Goal: Task Accomplishment & Management: Manage account settings

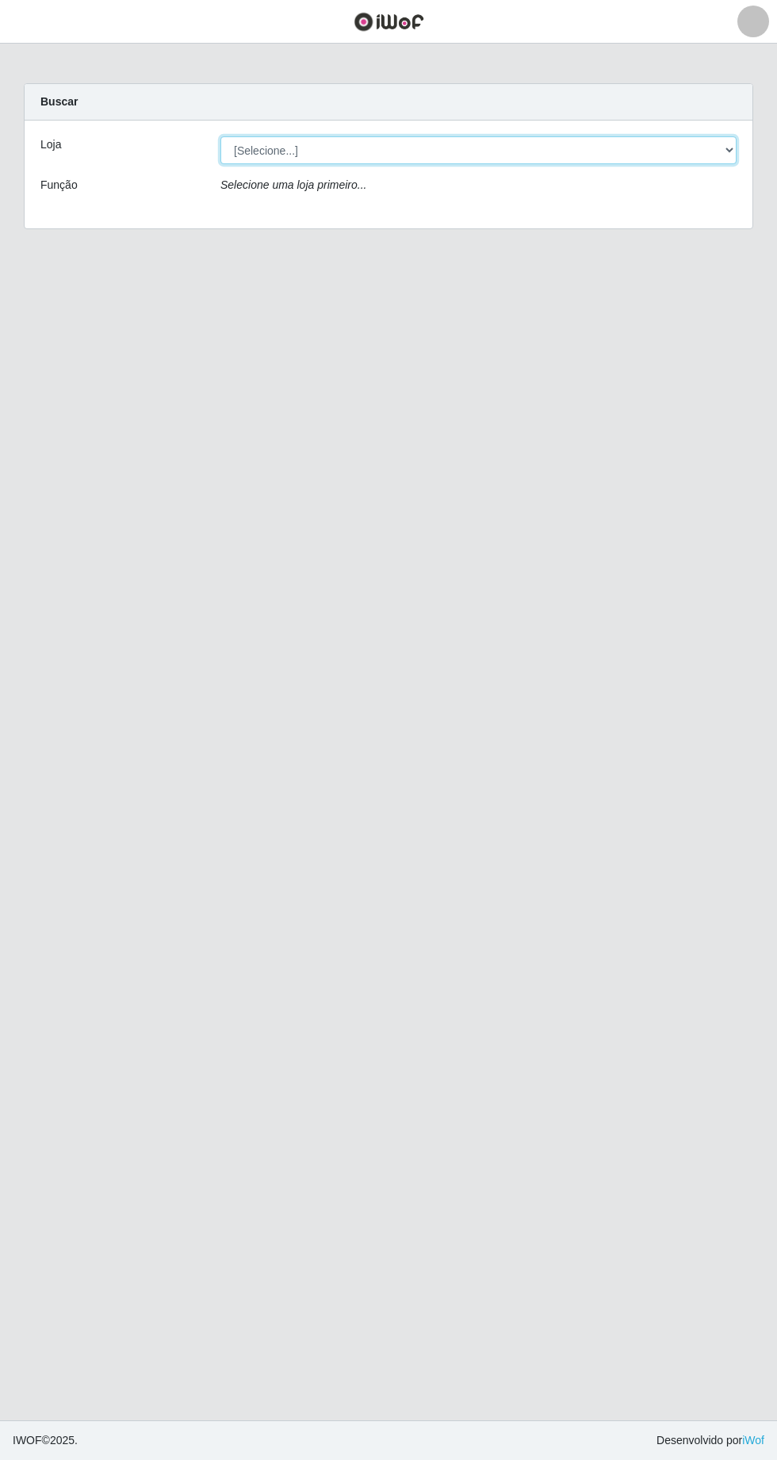
click at [685, 149] on select "[Selecione...] Extrabom - [GEOGRAPHIC_DATA] 28 [GEOGRAPHIC_DATA]" at bounding box center [478, 150] width 516 height 28
select select "456"
click at [220, 136] on select "[Selecione...] Extrabom - [GEOGRAPHIC_DATA] 28 [GEOGRAPHIC_DATA]" at bounding box center [478, 150] width 516 height 28
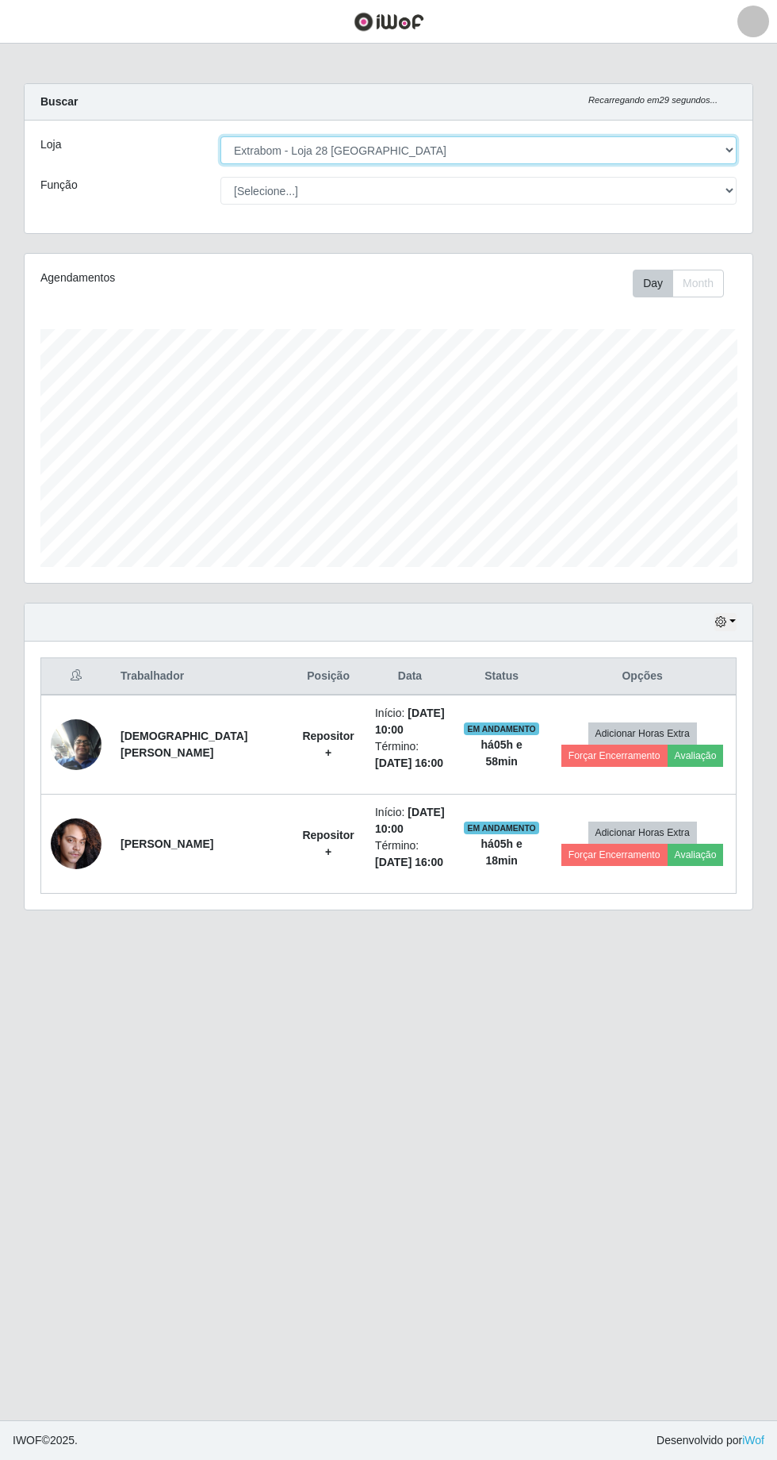
scroll to position [328, 728]
click at [733, 618] on button "button" at bounding box center [726, 622] width 22 height 18
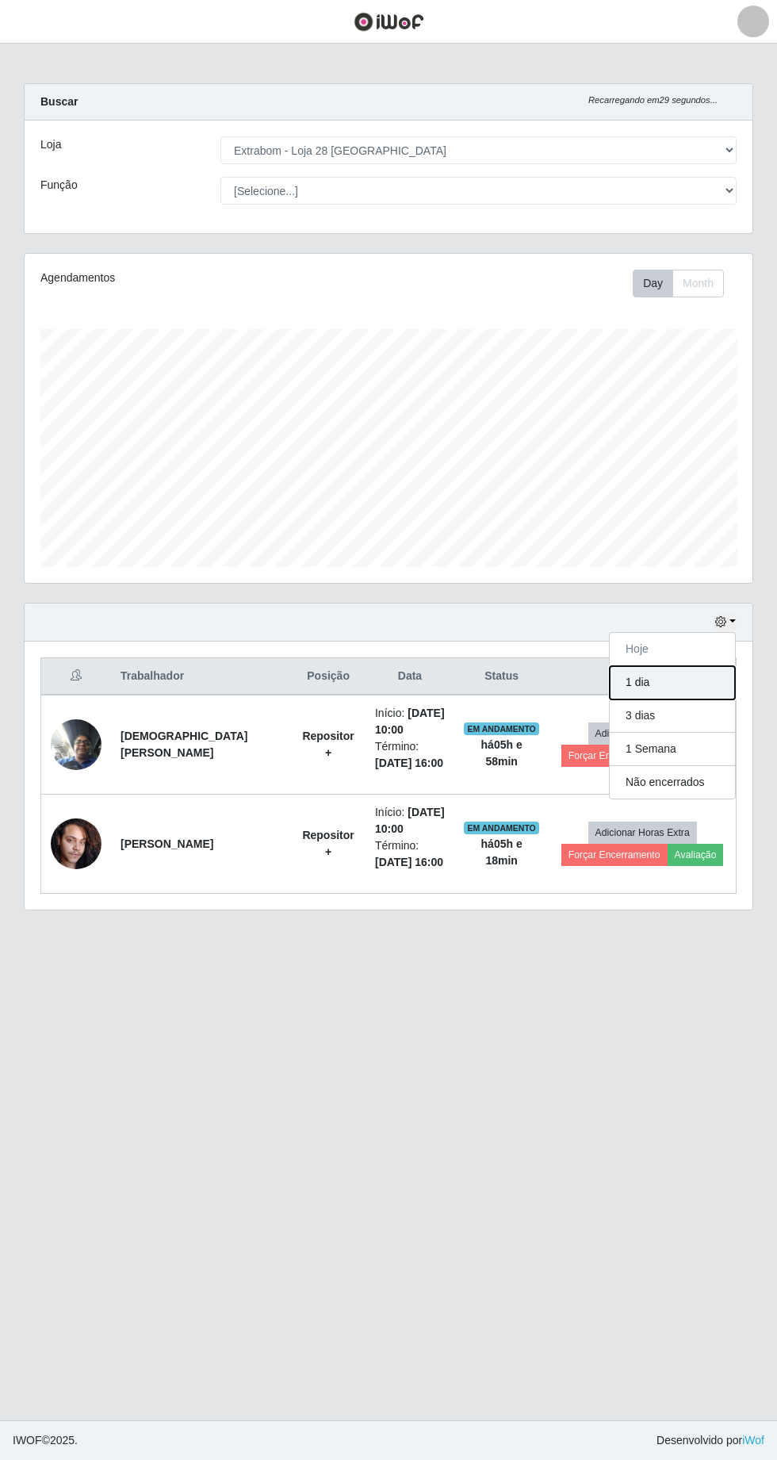
click at [677, 685] on button "1 dia" at bounding box center [672, 682] width 125 height 33
click at [722, 619] on icon "button" at bounding box center [720, 621] width 11 height 11
click at [697, 733] on button "1 Semana" at bounding box center [672, 749] width 125 height 33
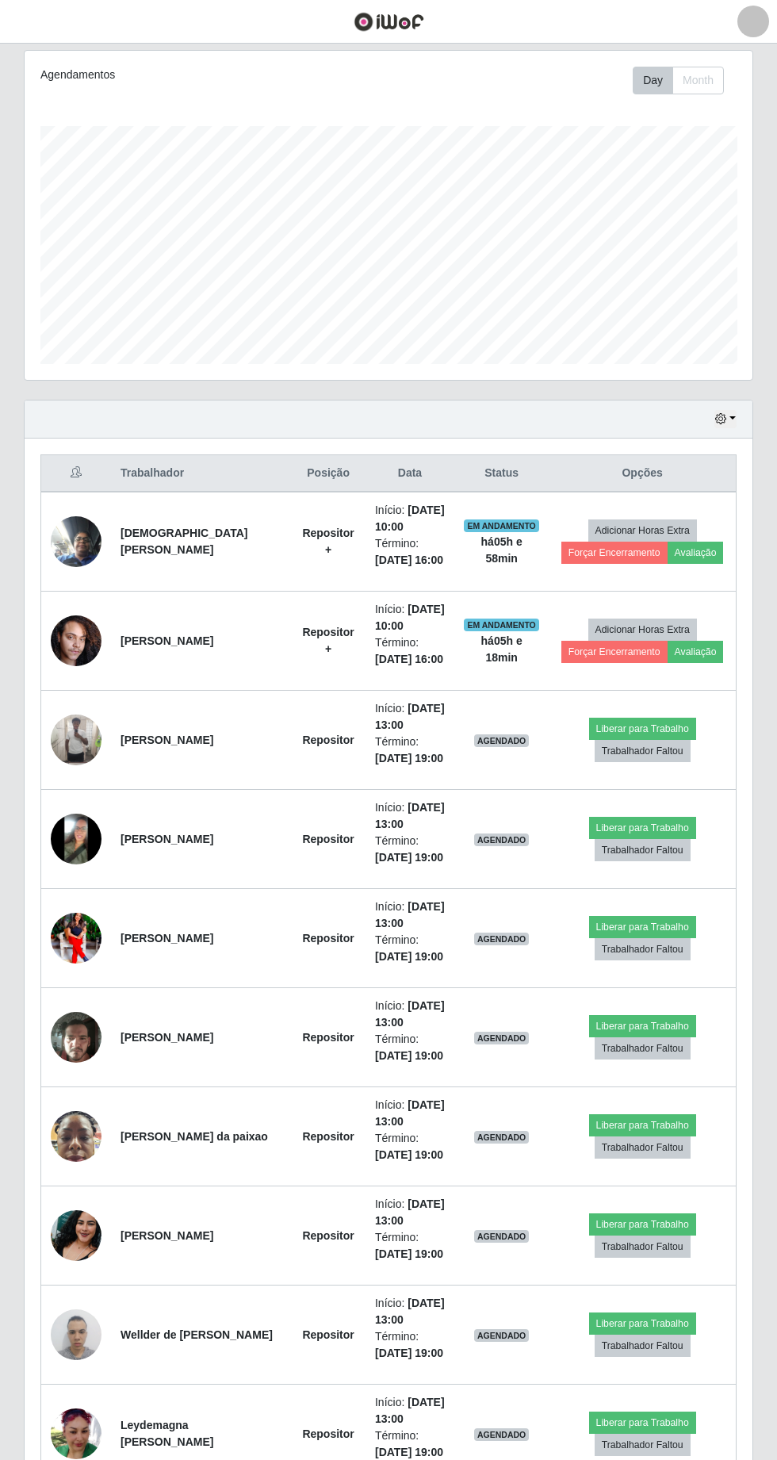
scroll to position [205, 0]
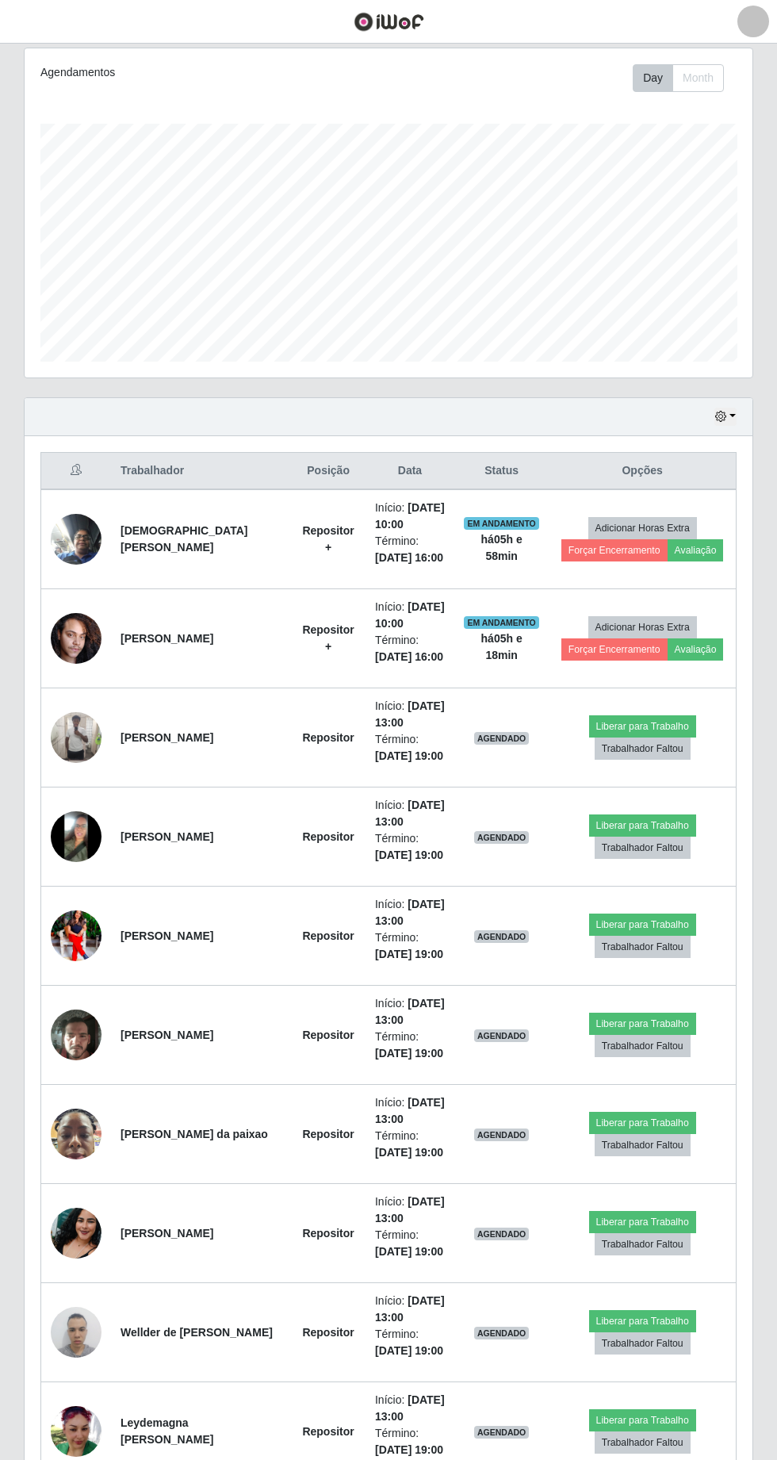
click at [90, 1239] on img at bounding box center [76, 1233] width 51 height 90
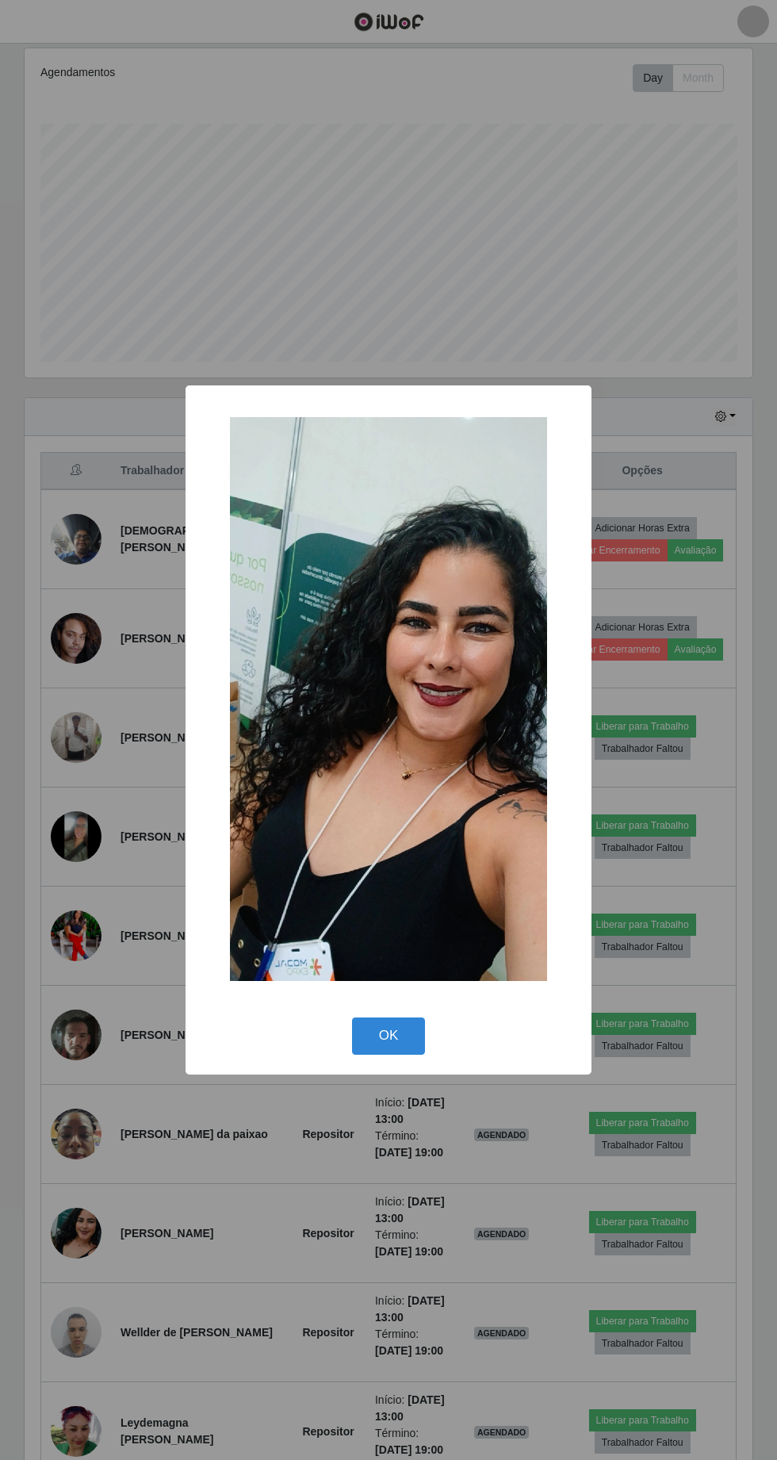
click at [393, 1340] on div "× OK Cancel" at bounding box center [388, 730] width 777 height 1460
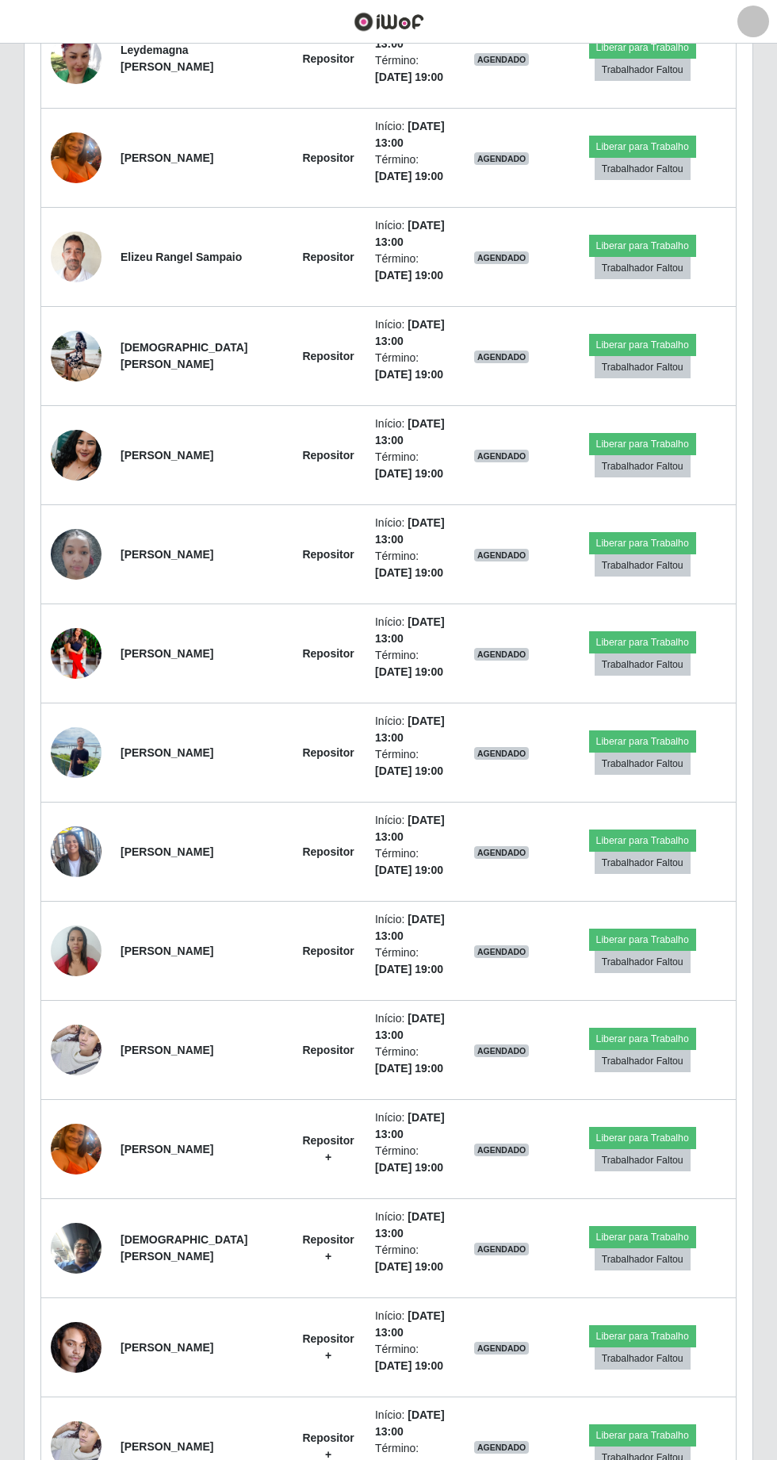
scroll to position [1768, 0]
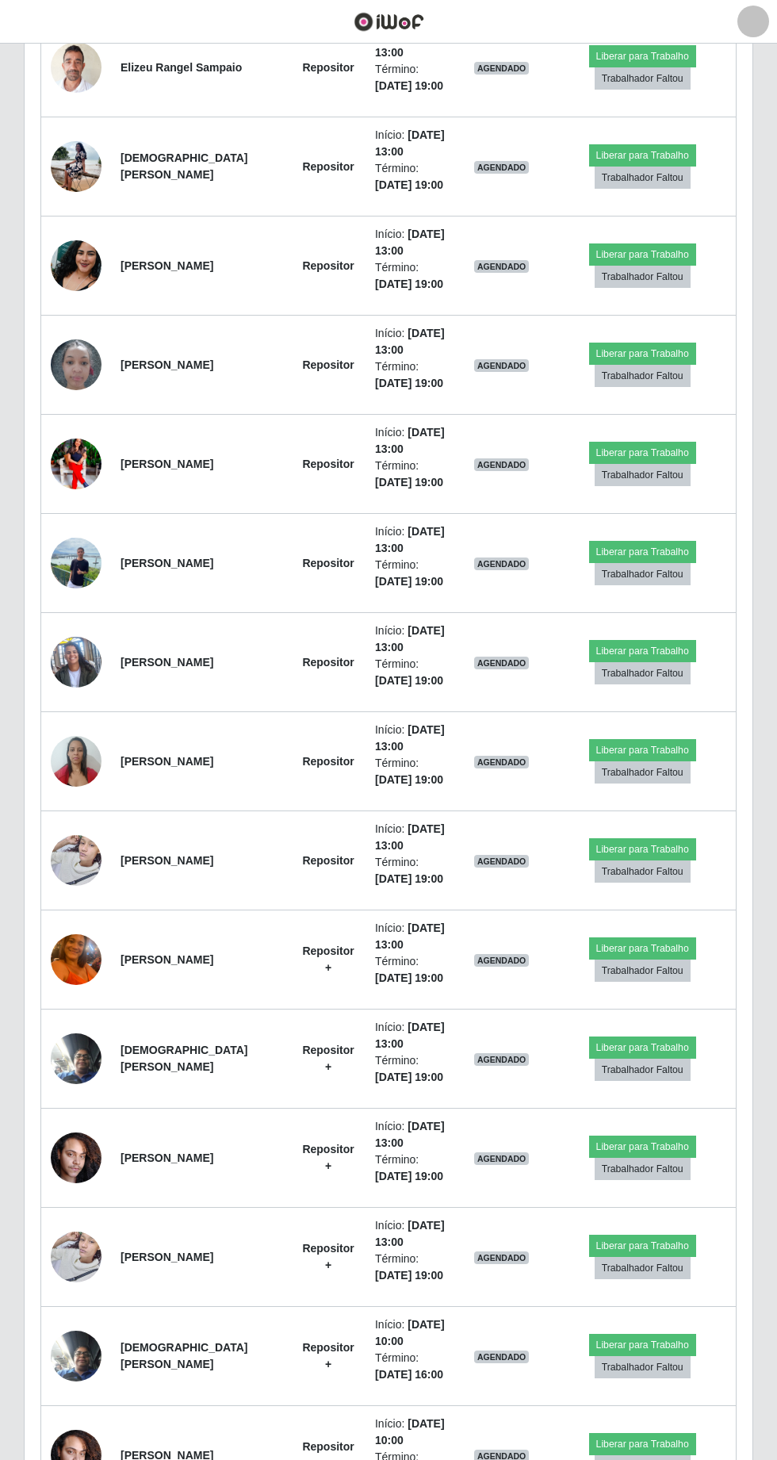
click at [82, 951] on img at bounding box center [76, 959] width 51 height 67
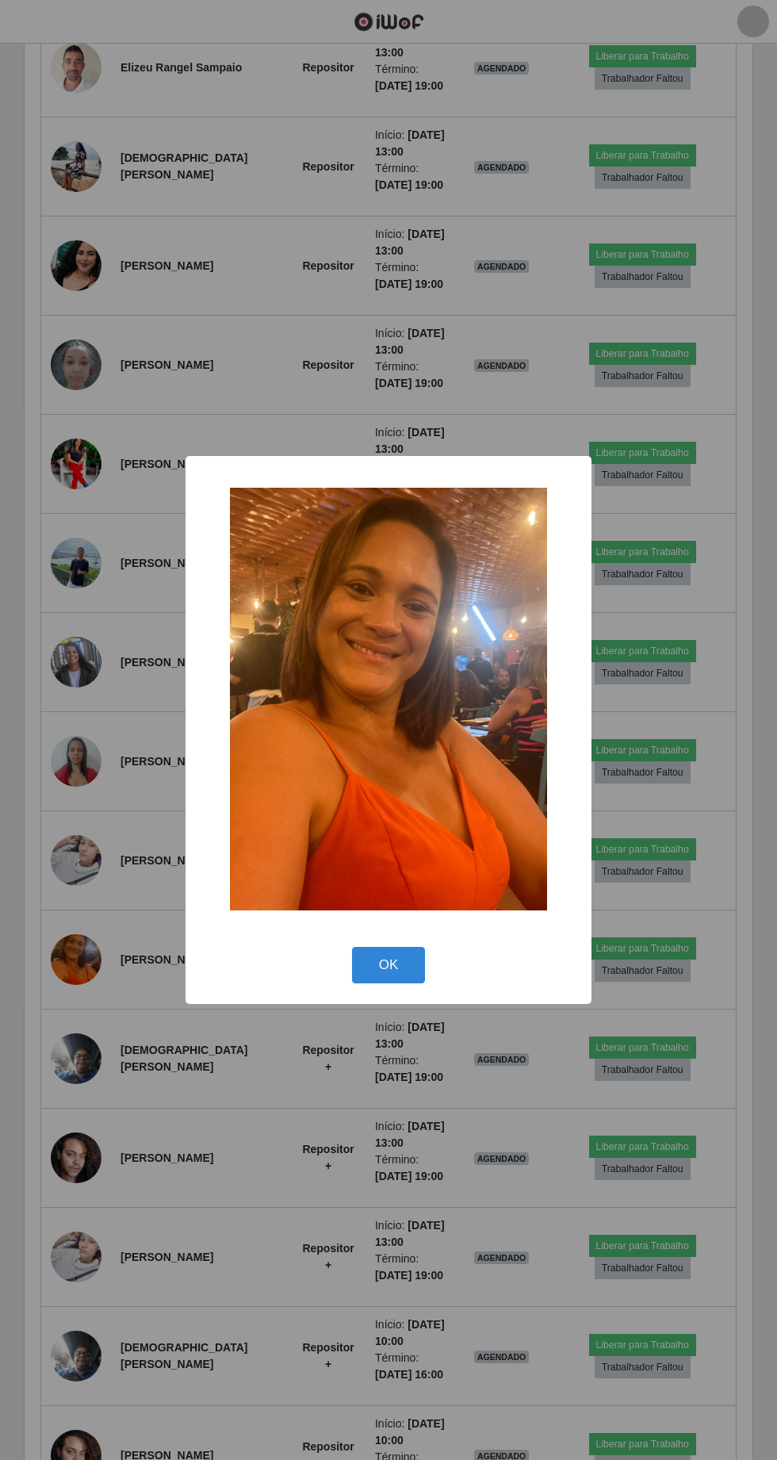
click at [240, 1254] on div "× OK Cancel" at bounding box center [388, 730] width 777 height 1460
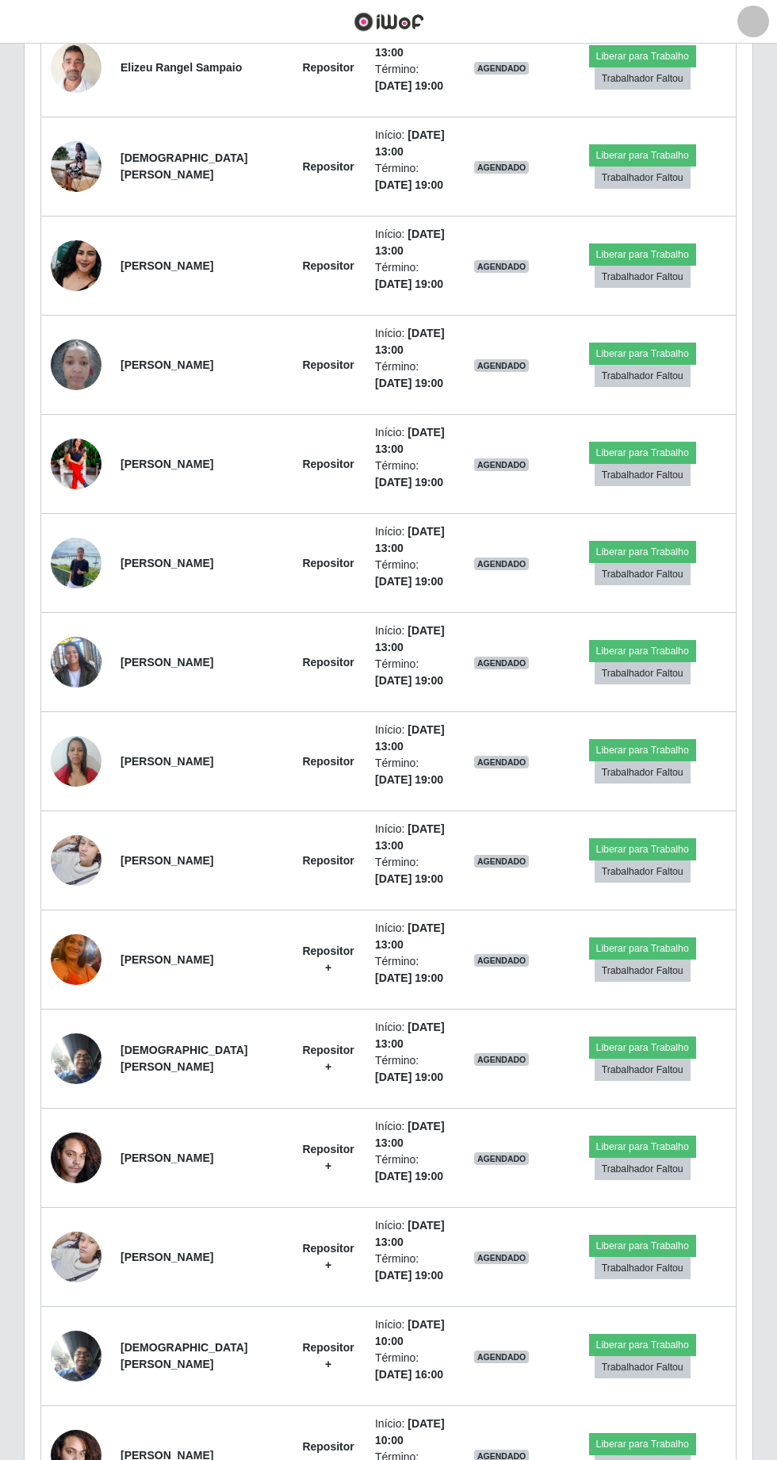
scroll to position [0, 0]
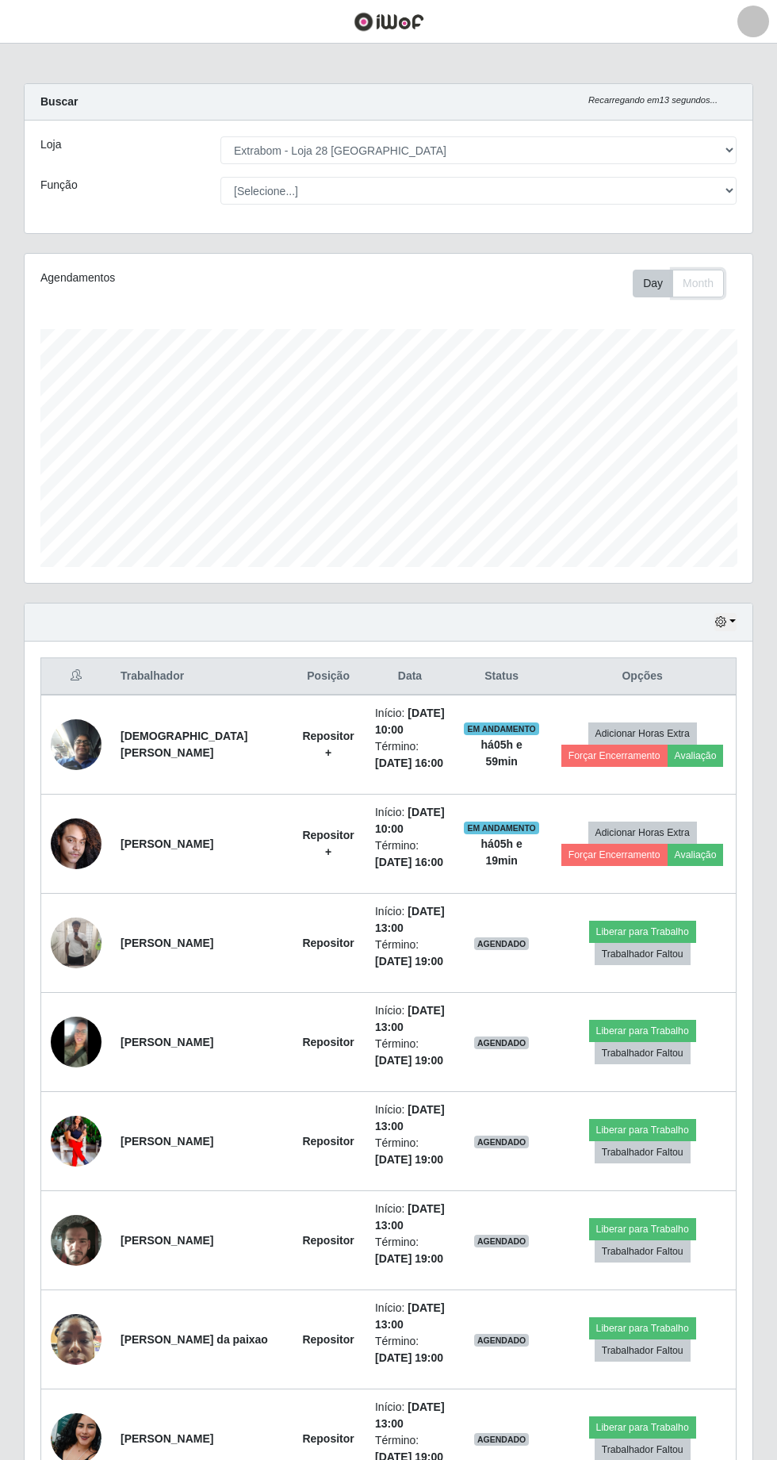
click at [694, 282] on button "Month" at bounding box center [699, 284] width 52 height 28
click at [654, 282] on button "Day" at bounding box center [653, 284] width 40 height 28
click at [723, 198] on select "[Selecione...] Carregador e Descarregador de Caminhão Carregador e Descarregado…" at bounding box center [478, 191] width 516 height 28
click at [731, 614] on button "button" at bounding box center [726, 622] width 22 height 18
click at [682, 681] on button "1 dia" at bounding box center [672, 682] width 125 height 33
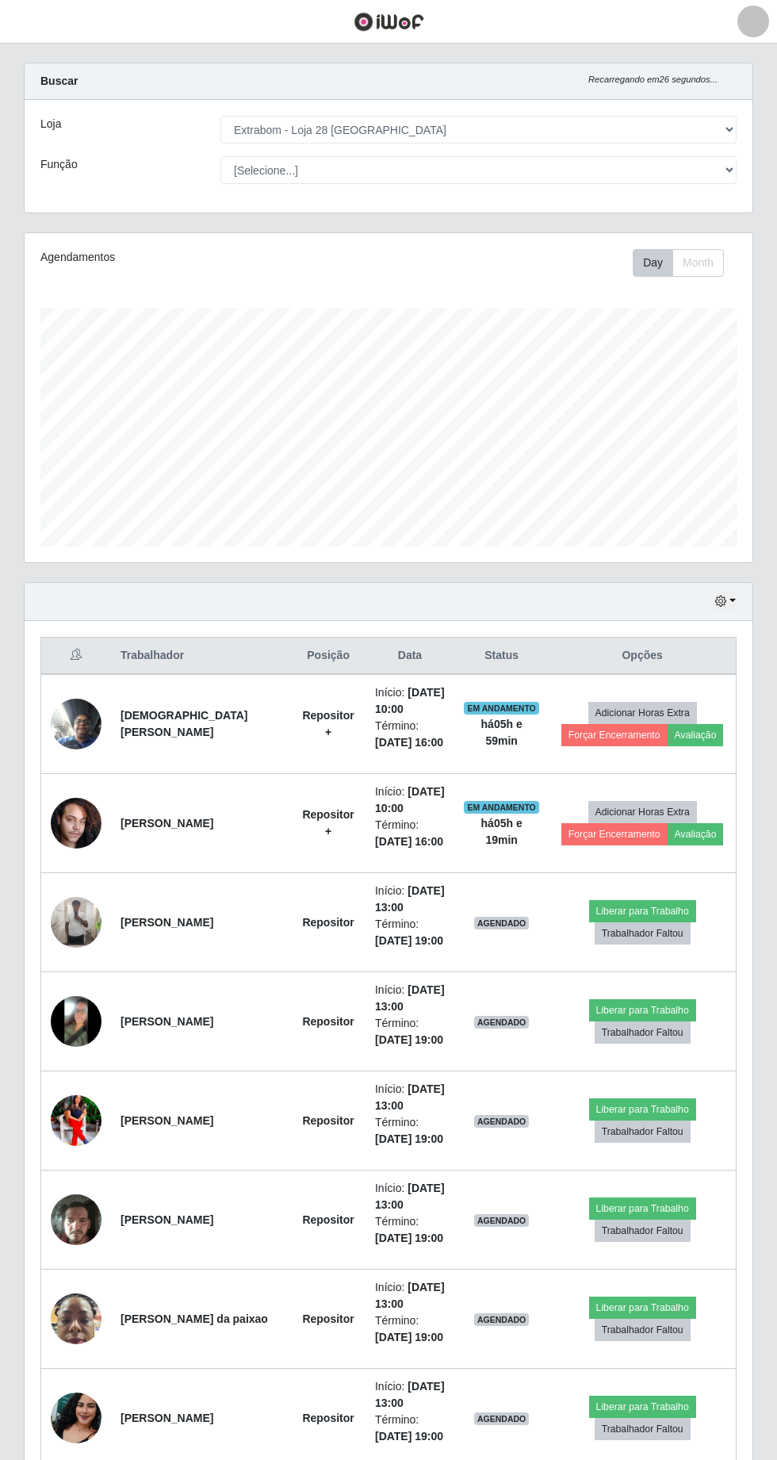
scroll to position [34, 0]
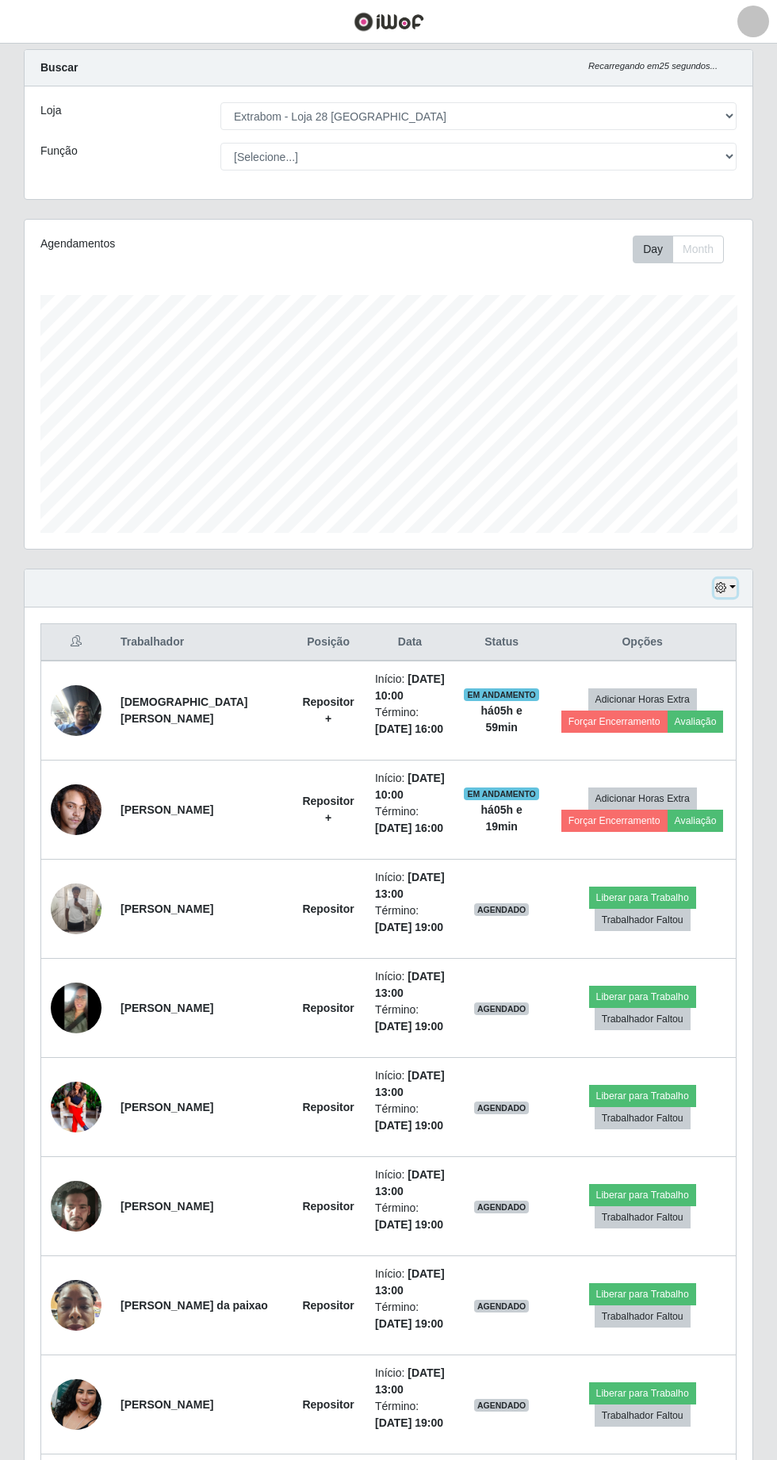
click at [722, 584] on icon "button" at bounding box center [720, 587] width 11 height 11
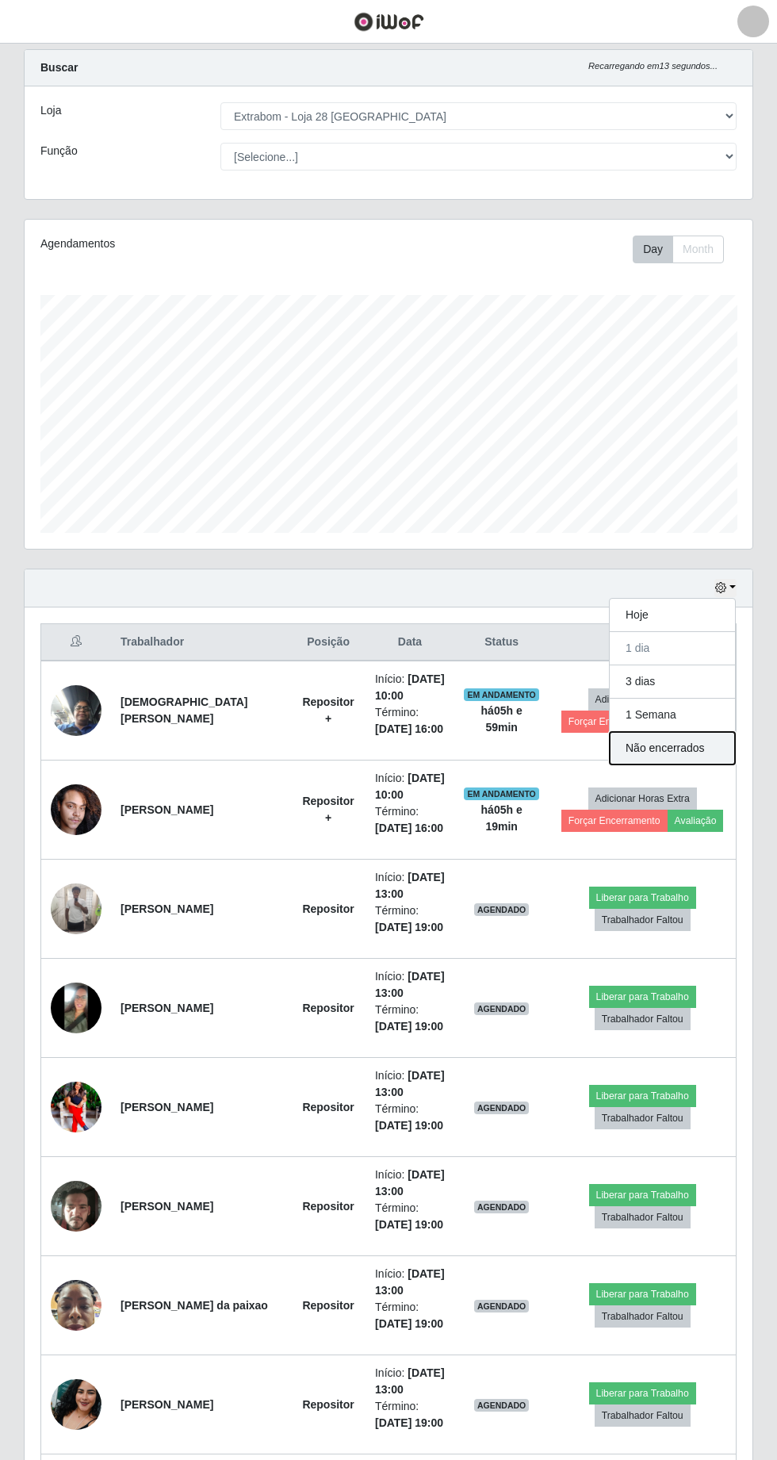
click at [673, 743] on button "Não encerrados" at bounding box center [672, 748] width 125 height 33
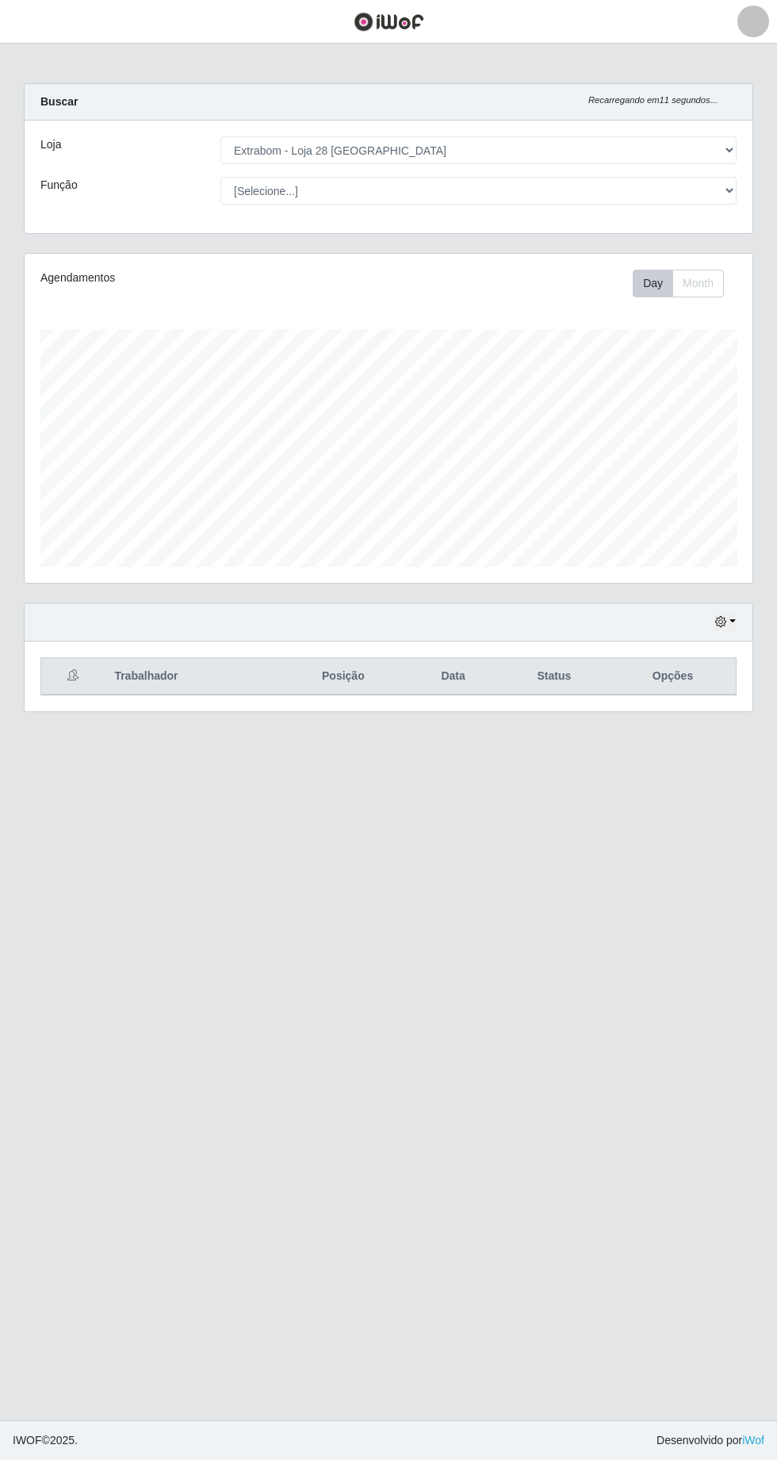
scroll to position [0, 0]
click at [733, 618] on button "button" at bounding box center [726, 622] width 22 height 18
click at [680, 674] on button "1 dia" at bounding box center [672, 682] width 125 height 33
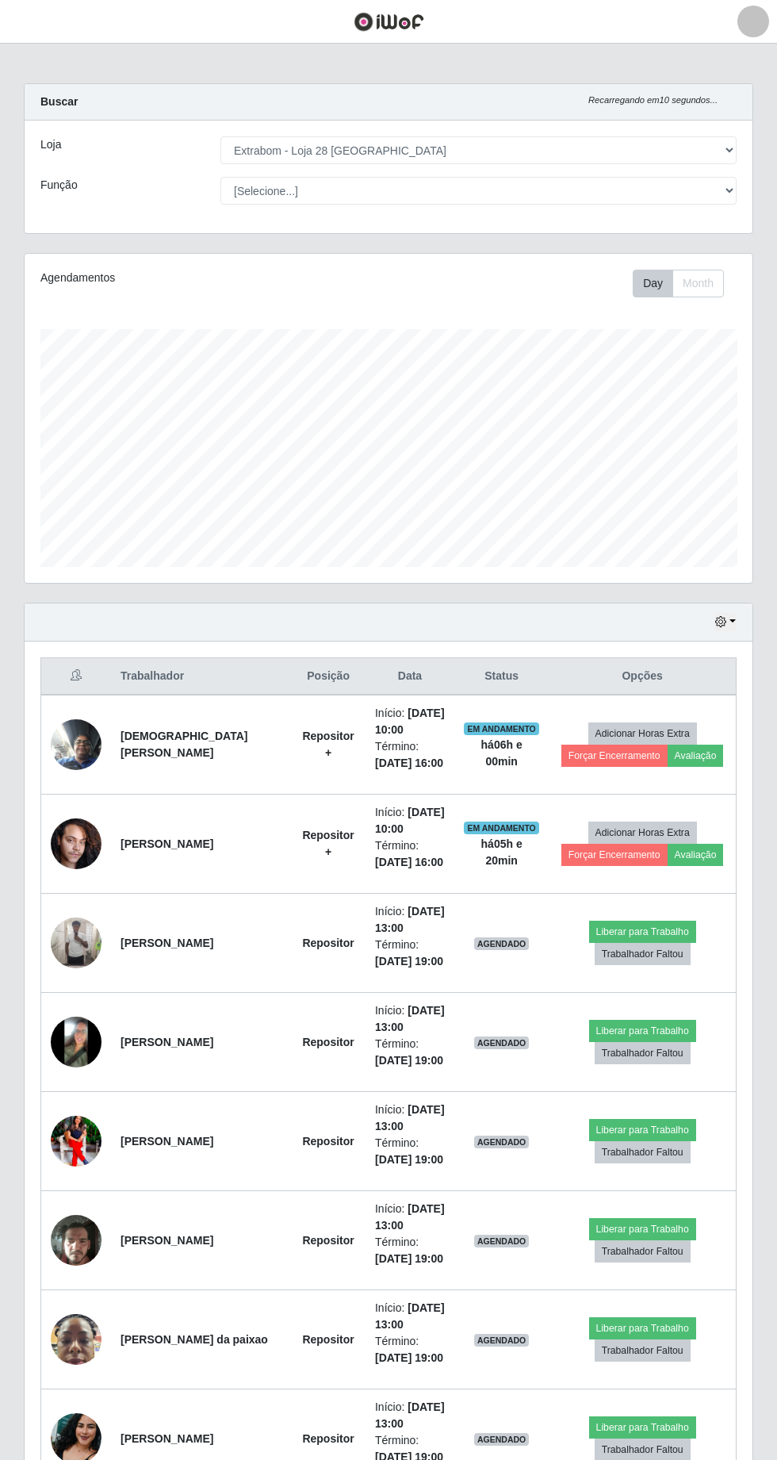
click at [87, 1042] on img at bounding box center [76, 1042] width 51 height 51
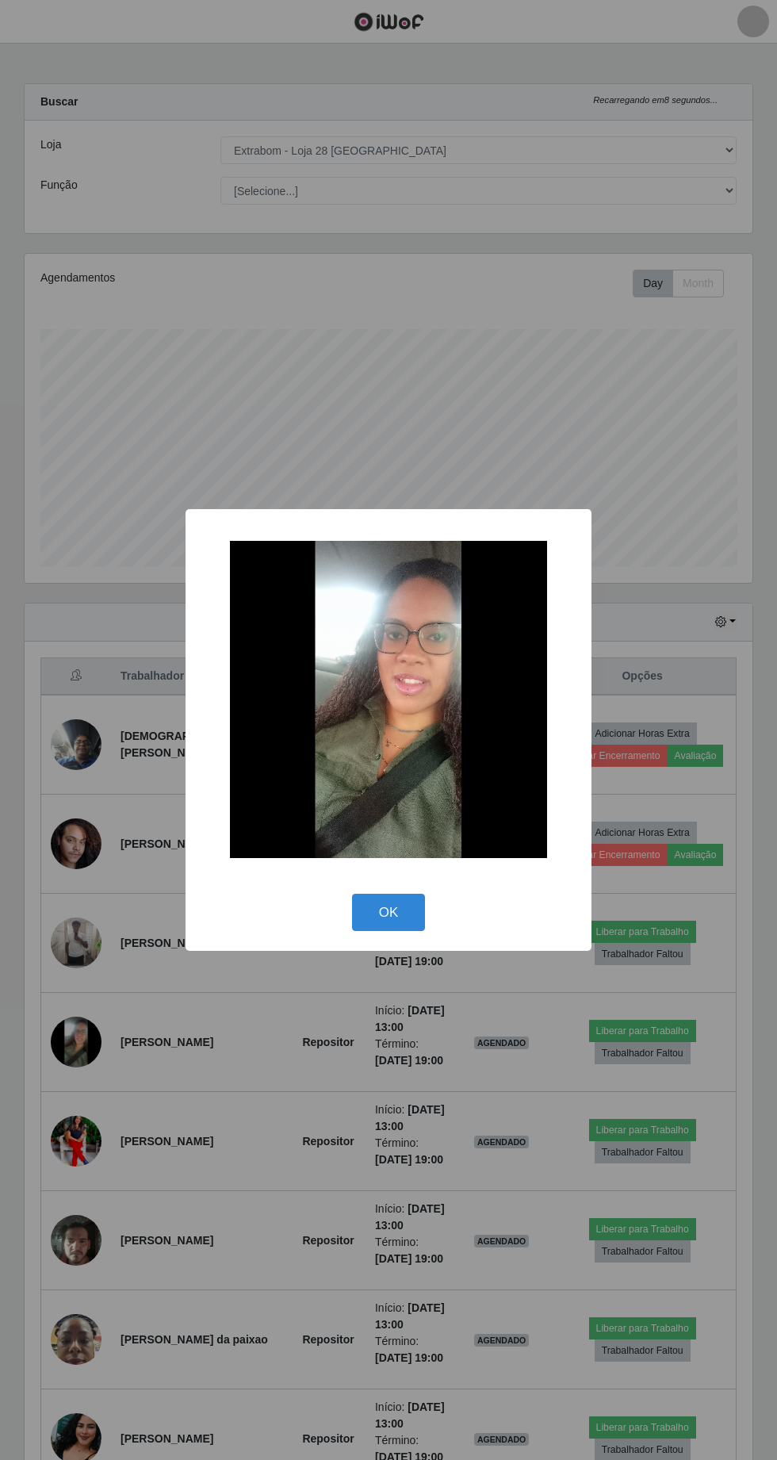
click at [248, 1206] on div "× OK Cancel" at bounding box center [388, 730] width 777 height 1460
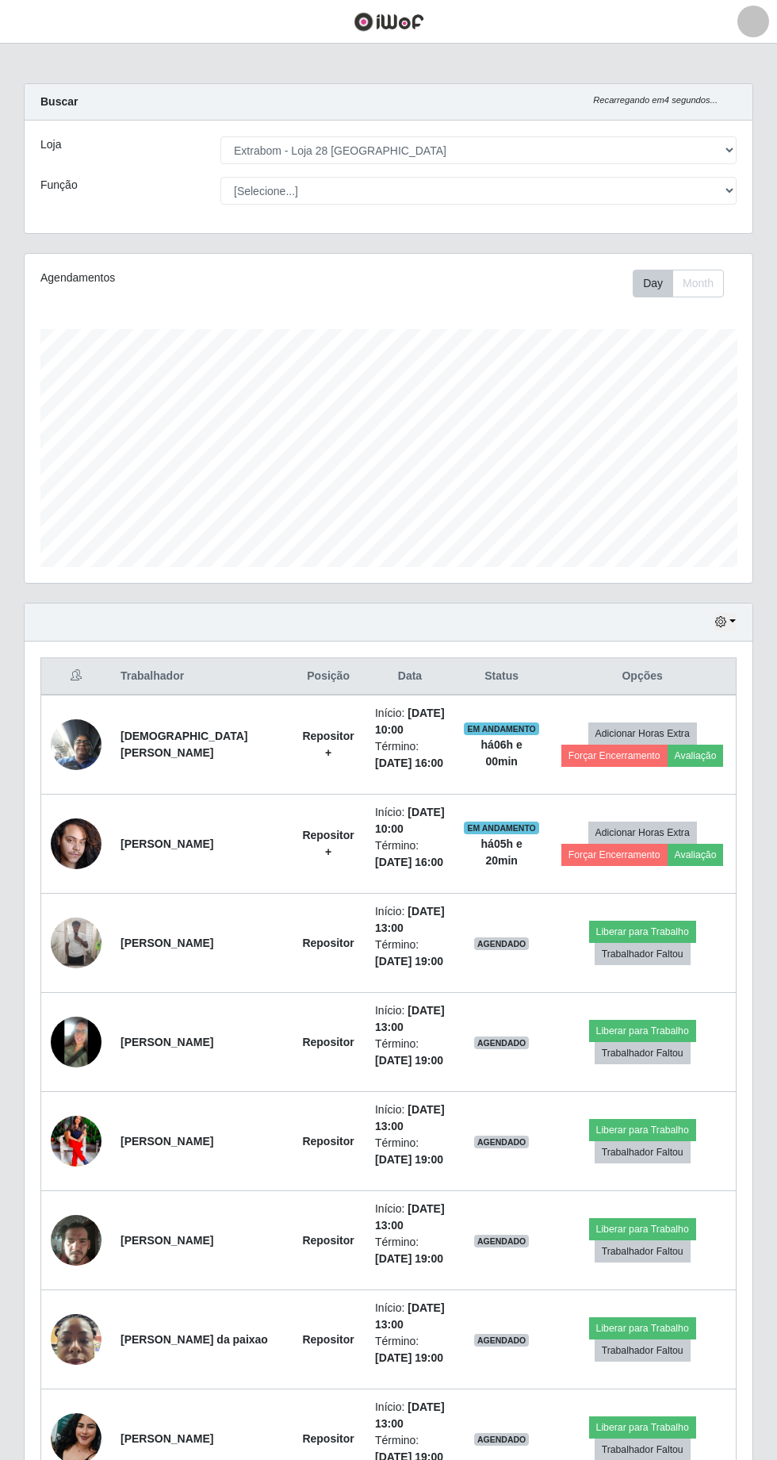
click at [152, 695] on td "Cristiane Santos de Menezes" at bounding box center [201, 745] width 180 height 100
click at [88, 658] on th at bounding box center [76, 676] width 71 height 37
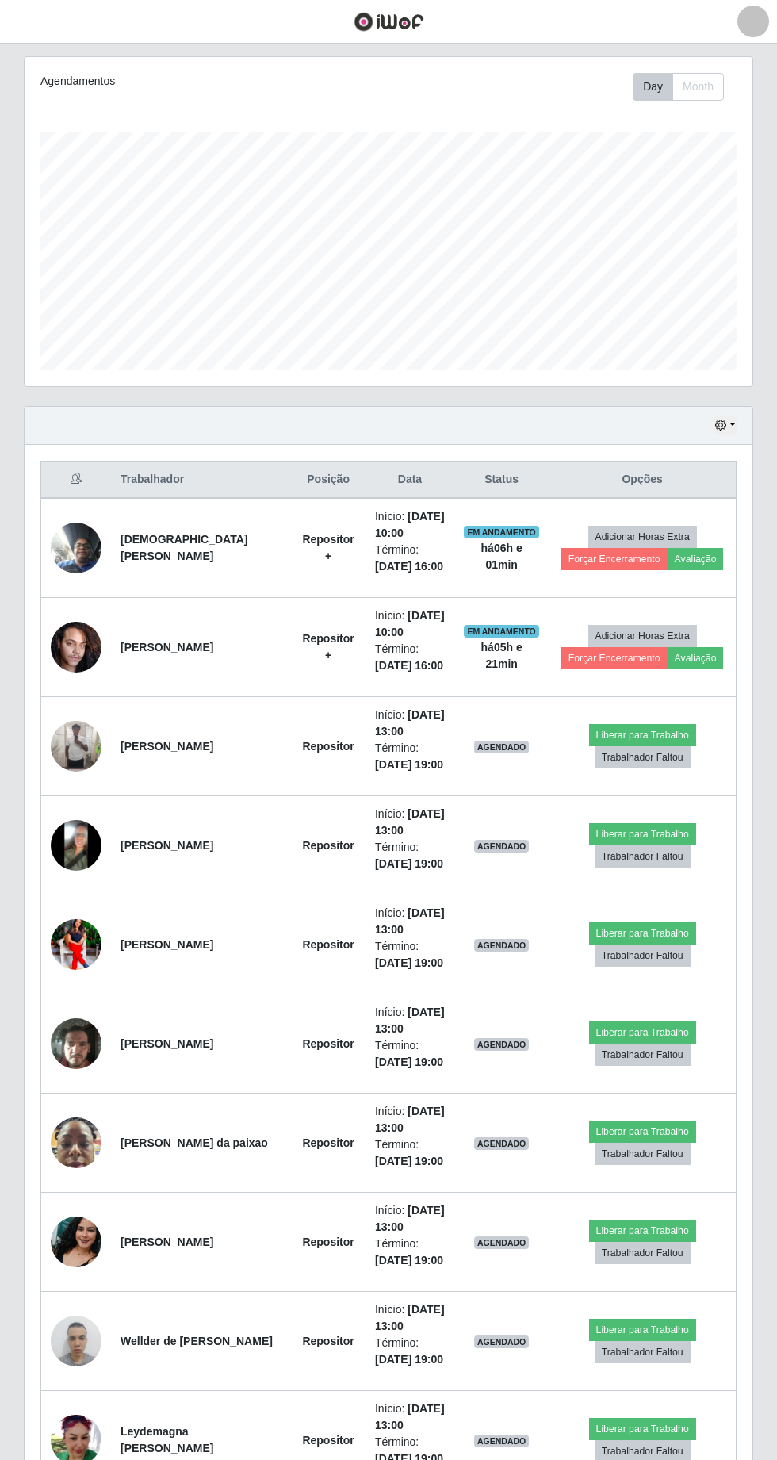
scroll to position [201, 0]
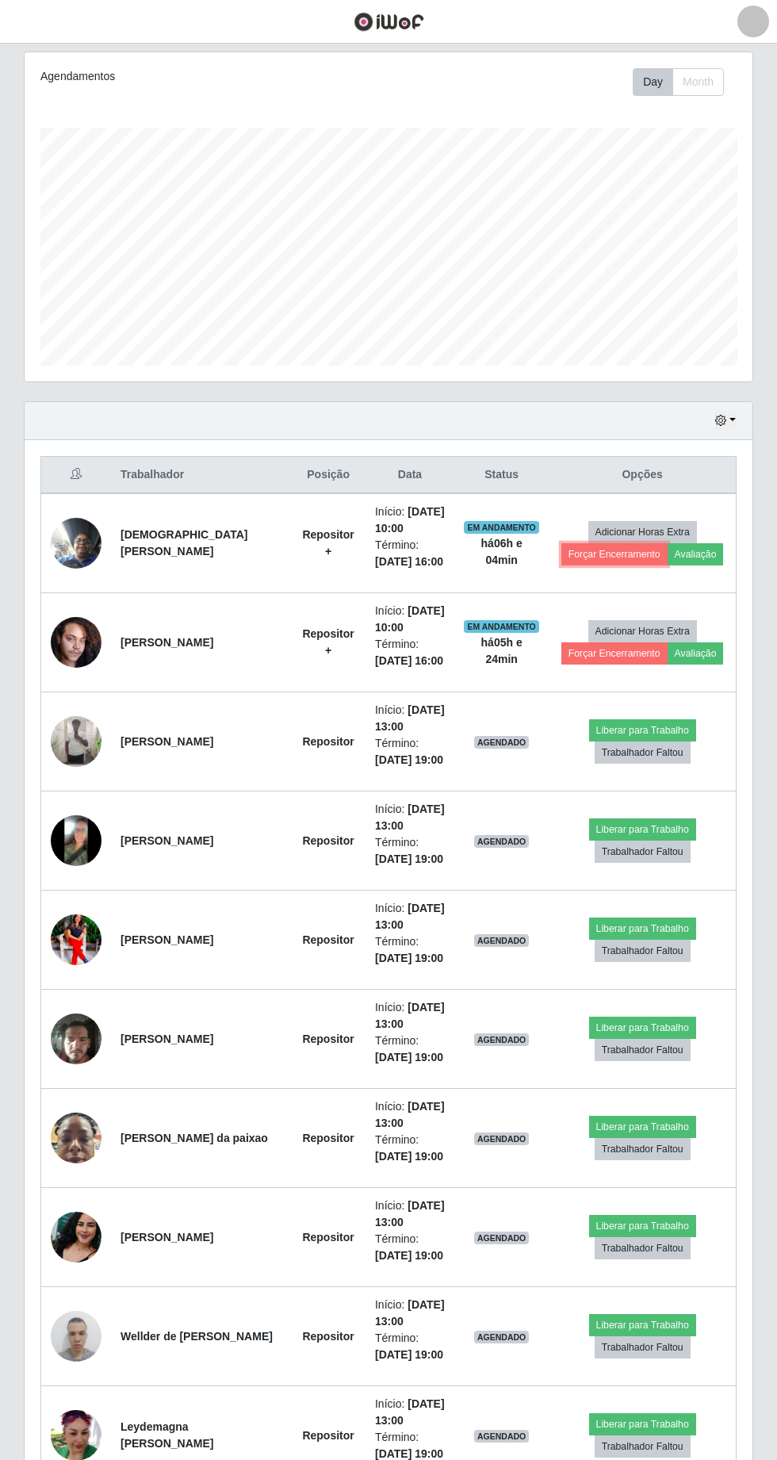
click at [611, 554] on button "Forçar Encerramento" at bounding box center [615, 554] width 106 height 22
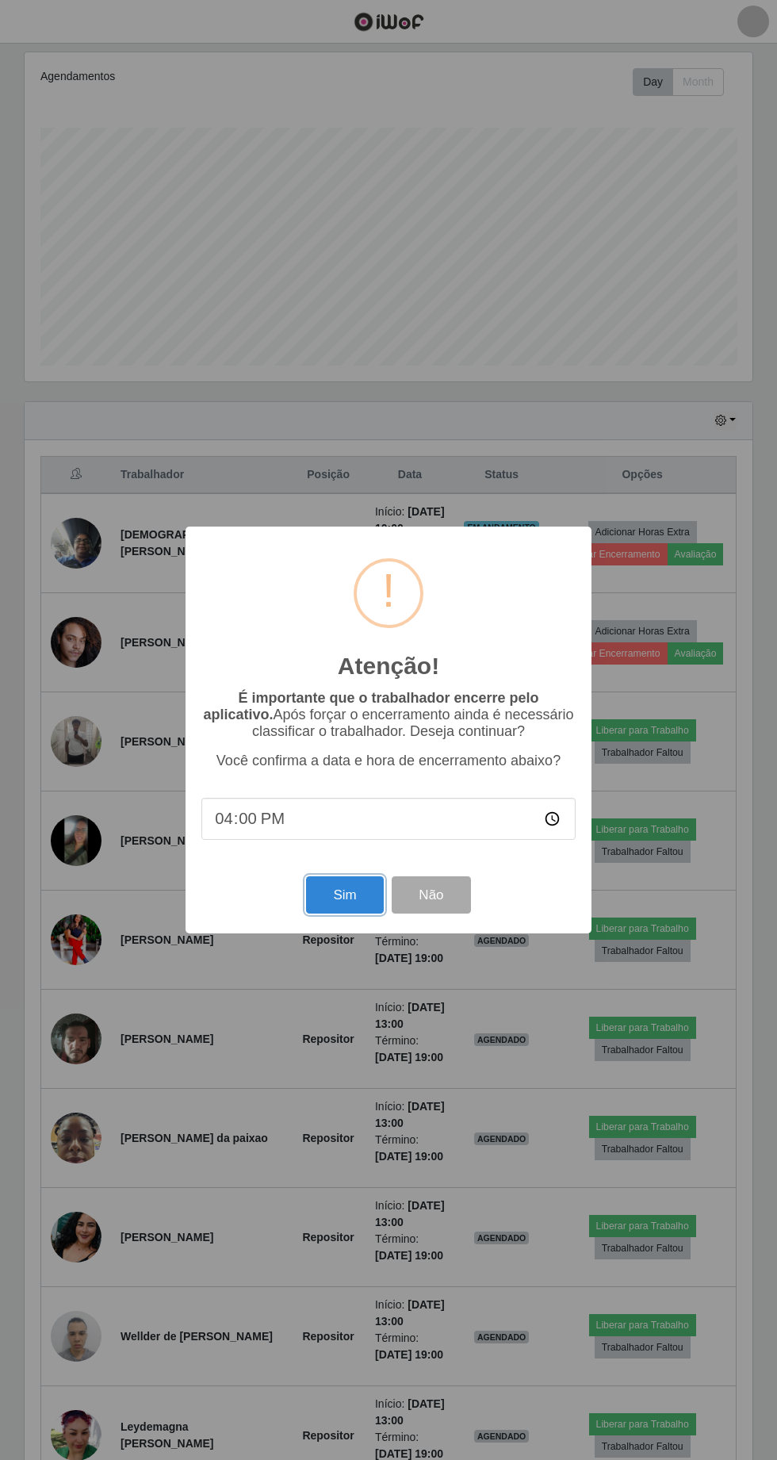
click at [338, 898] on button "Sim" at bounding box center [344, 894] width 77 height 37
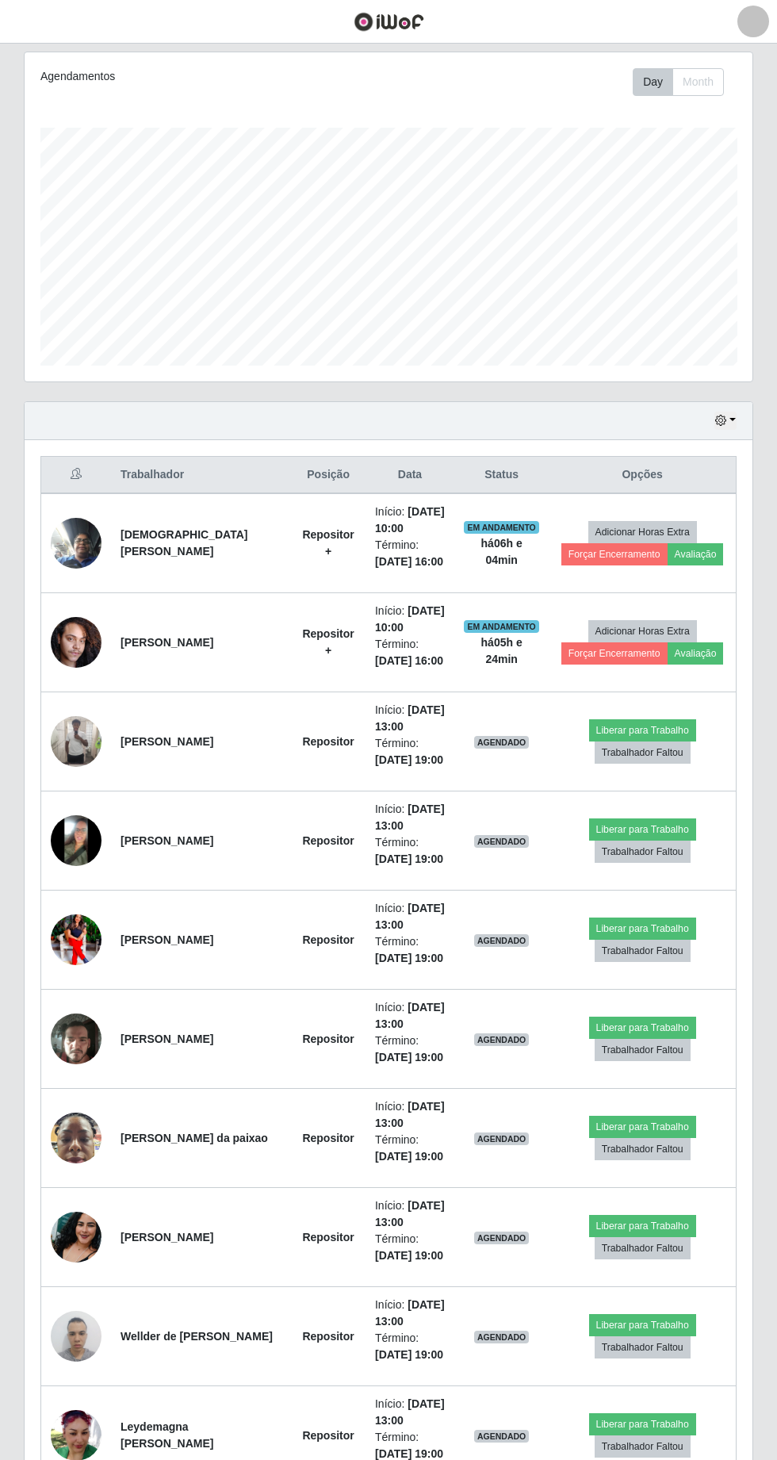
click at [642, 495] on td "Adicionar Horas Extra Forçar Encerramento Avaliação" at bounding box center [642, 543] width 187 height 100
click at [638, 496] on td "Adicionar Horas Extra Forçar Encerramento Avaliação" at bounding box center [642, 543] width 187 height 100
click at [578, 556] on button "Forçar Encerramento" at bounding box center [615, 554] width 106 height 22
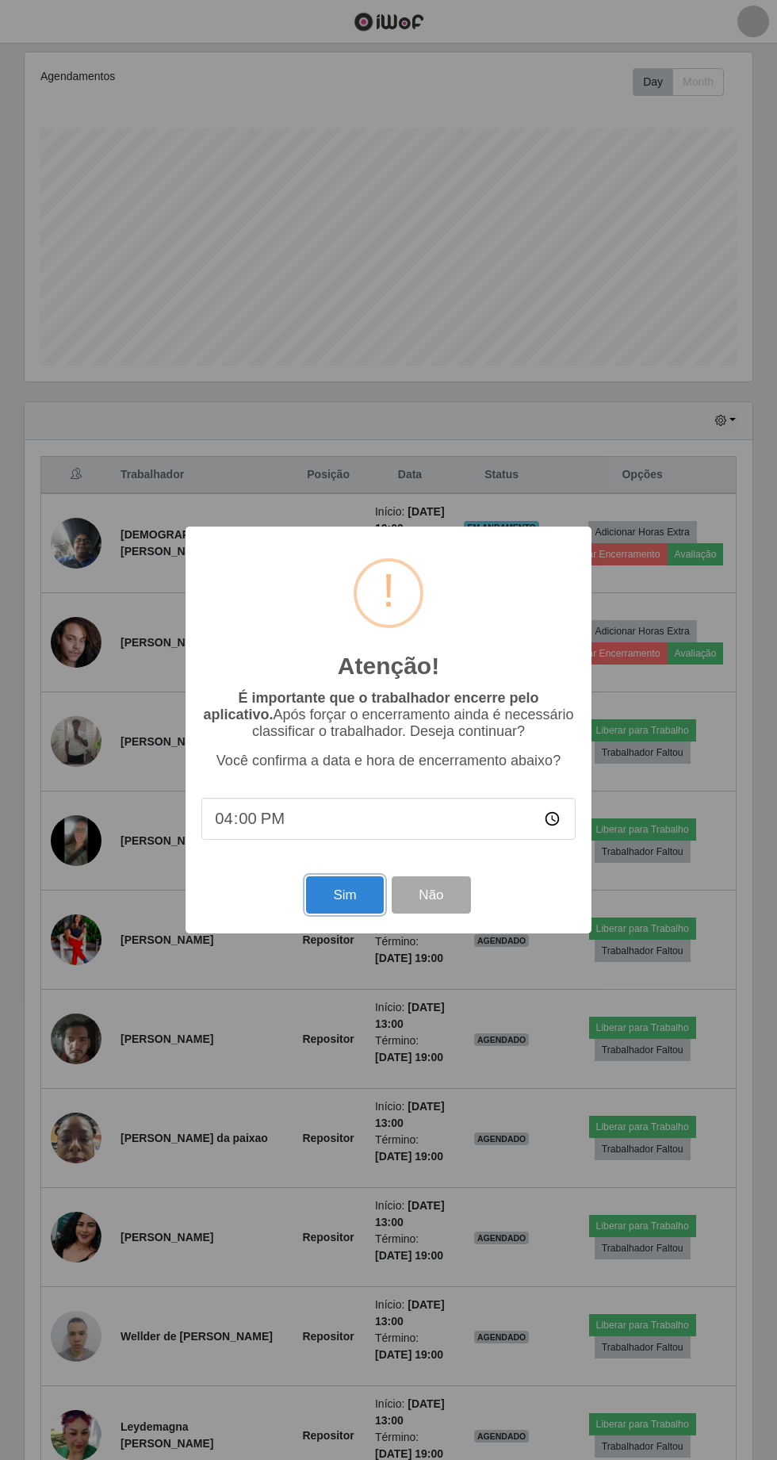
click at [344, 895] on button "Sim" at bounding box center [344, 894] width 77 height 37
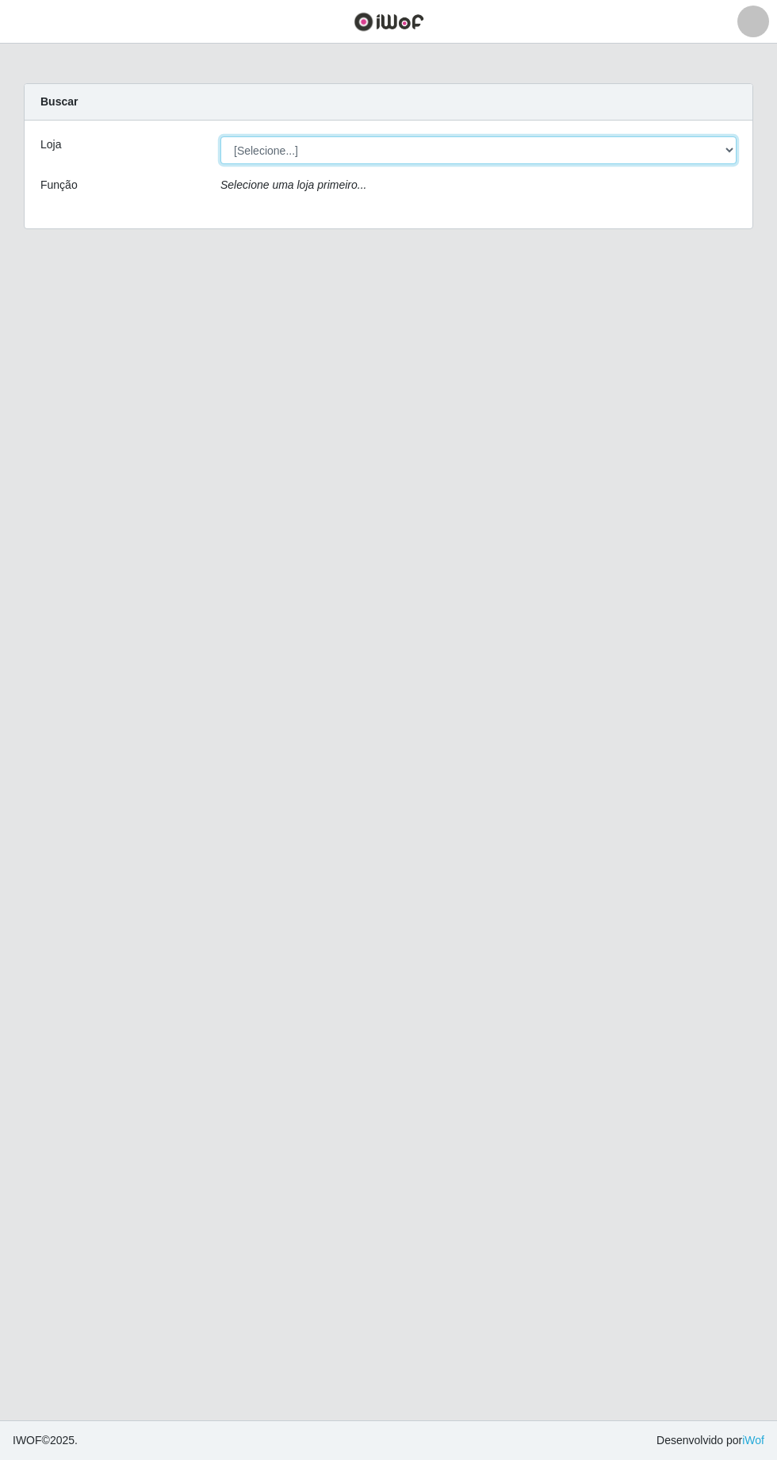
click at [734, 159] on select "[Selecione...] Extrabom - Loja 28 Porto Canoa" at bounding box center [478, 150] width 516 height 28
select select "456"
click at [220, 136] on select "[Selecione...] Extrabom - Loja 28 Porto Canoa" at bounding box center [478, 150] width 516 height 28
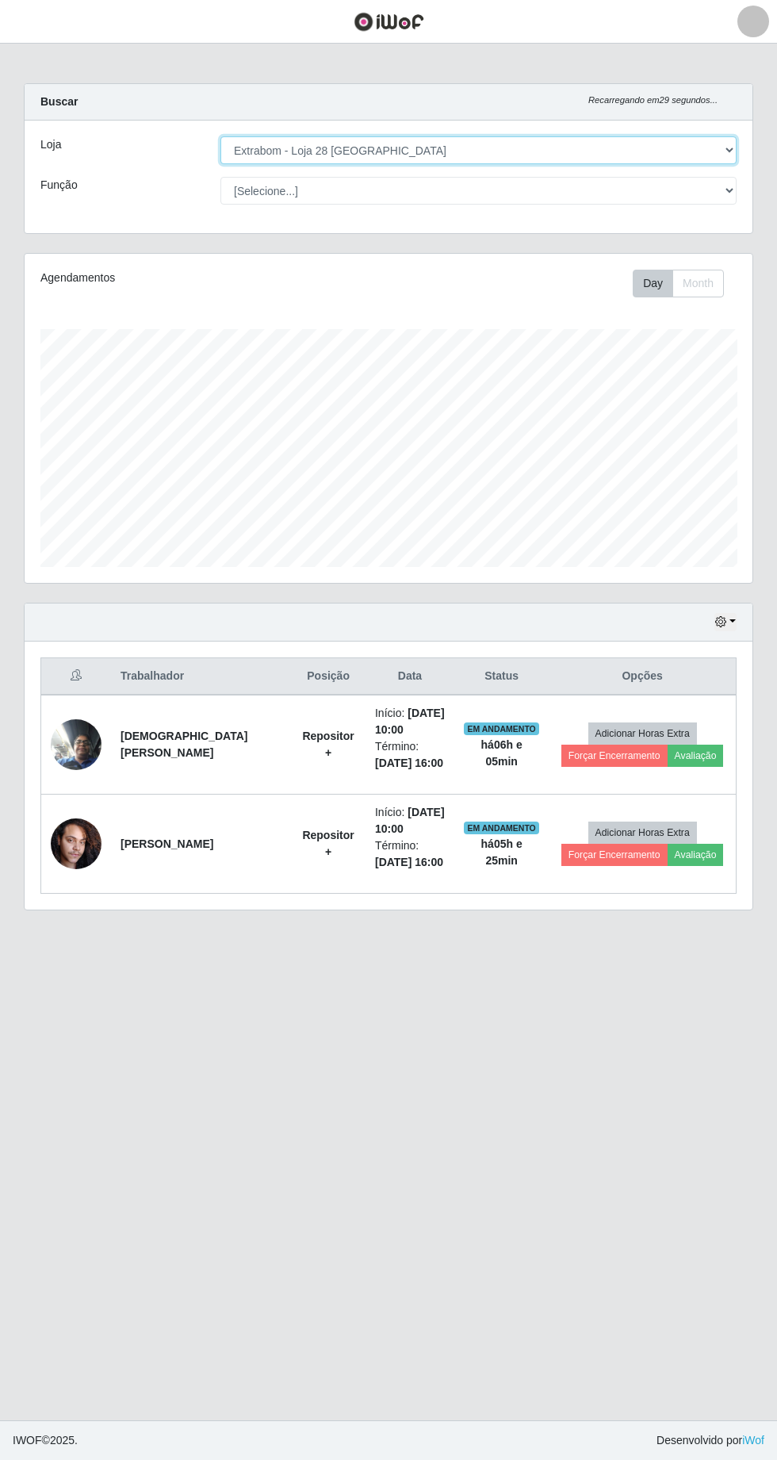
scroll to position [328, 728]
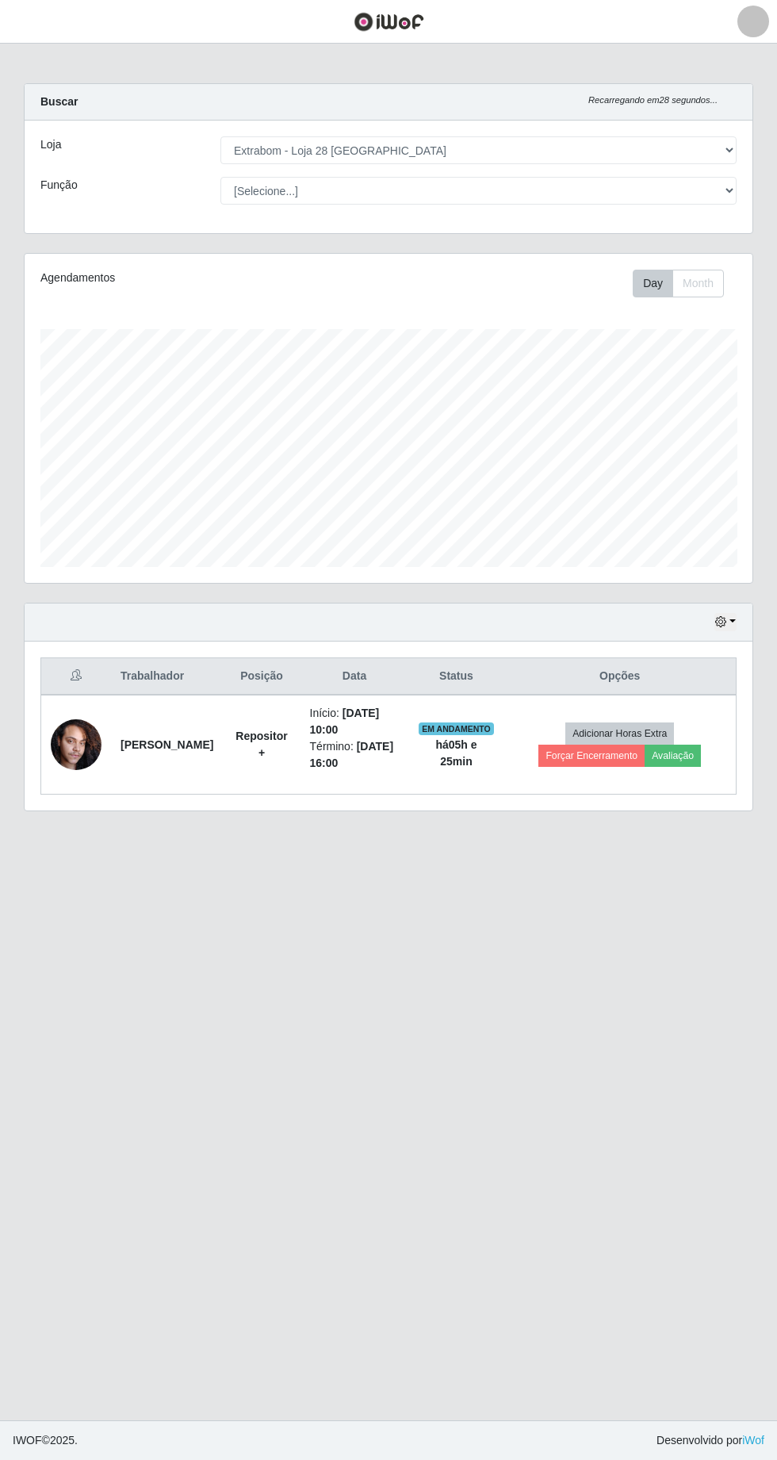
click at [647, 90] on div "Buscar Recarregando em 28 segundos..." at bounding box center [389, 102] width 728 height 36
click at [746, 32] on div at bounding box center [754, 22] width 32 height 32
click at [683, 54] on button "Perfil" at bounding box center [718, 56] width 143 height 33
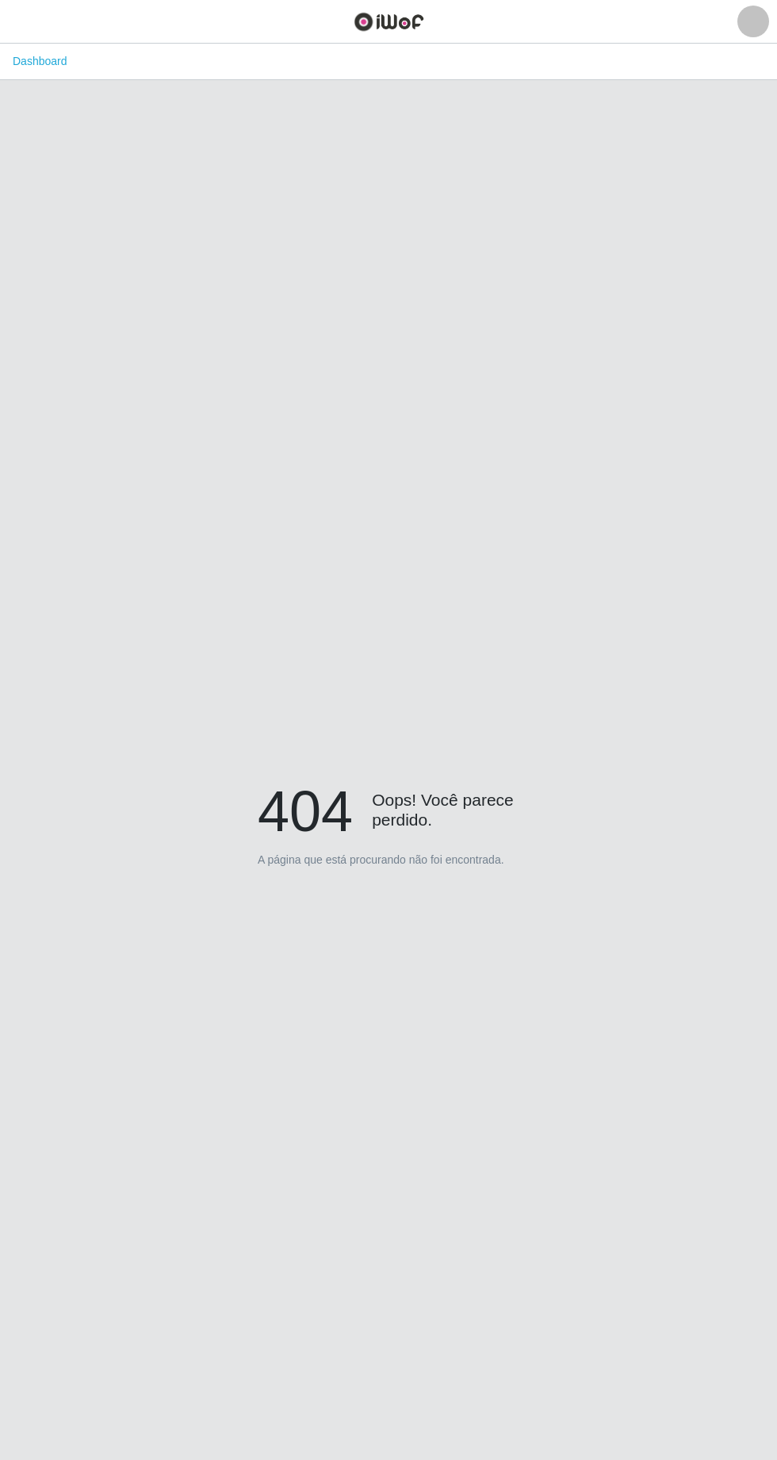
click at [402, 830] on h4 "Oops! Você parece perdido." at bounding box center [389, 803] width 262 height 52
click at [437, 881] on div "404 Oops! Você parece perdido. A página que está procurando não foi encontrada." at bounding box center [389, 829] width 262 height 104
click at [746, 33] on div at bounding box center [754, 22] width 32 height 32
click at [524, 371] on div "404 Oops! Você parece perdido. A página que está procurando não foi encontrada." at bounding box center [389, 829] width 730 height 1460
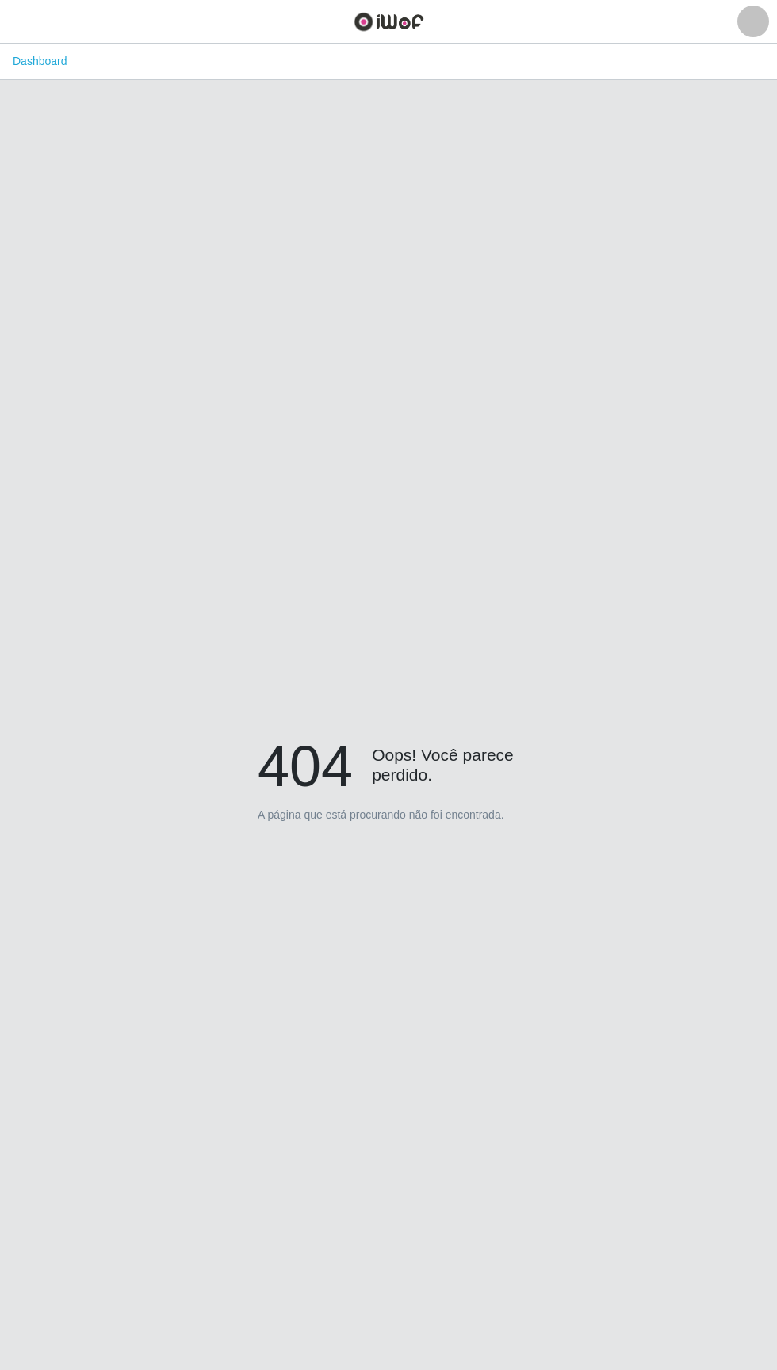
click at [744, 31] on div at bounding box center [754, 22] width 32 height 32
click at [715, 88] on button "Alterar Senha" at bounding box center [718, 89] width 143 height 33
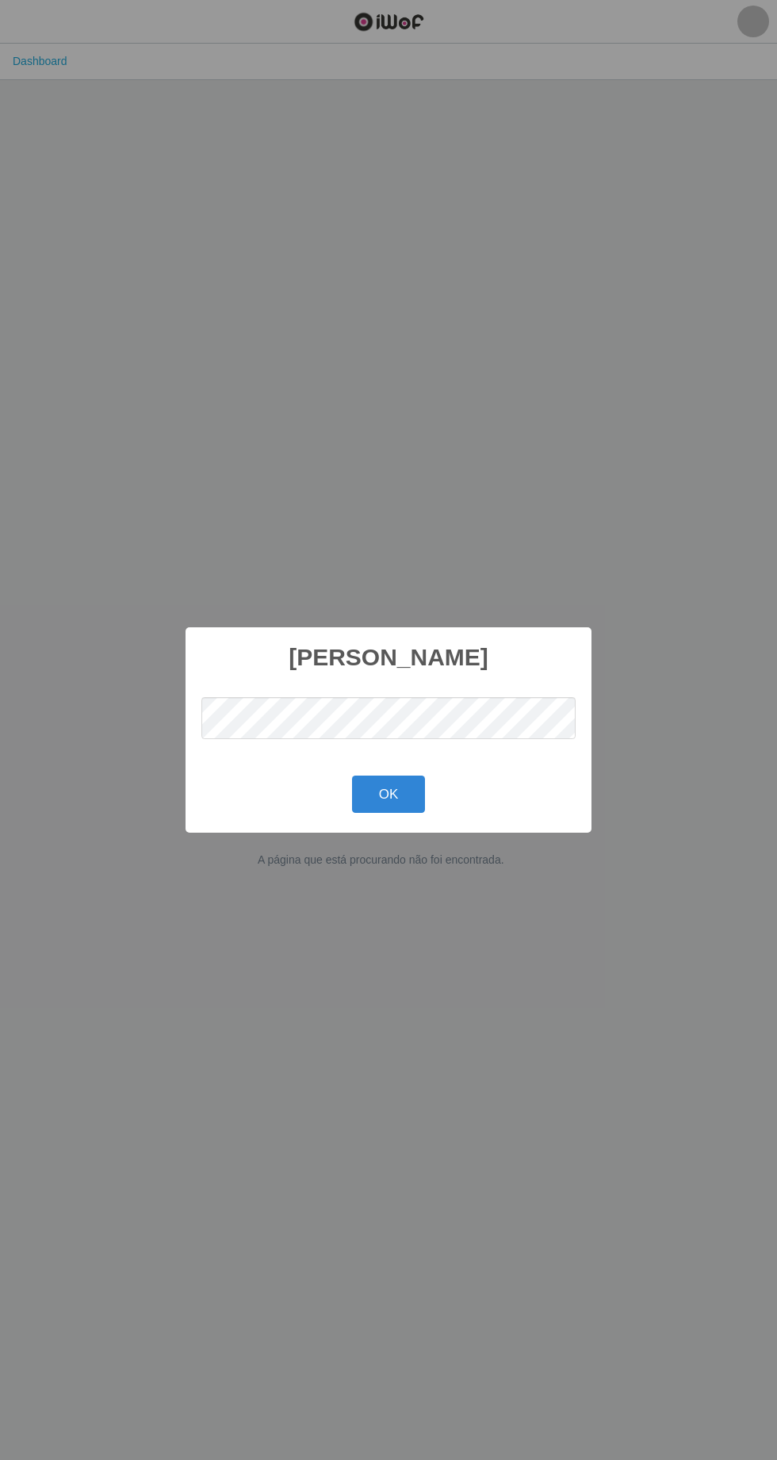
click at [563, 424] on div "Alterar senha × OK Cancel" at bounding box center [388, 730] width 777 height 1460
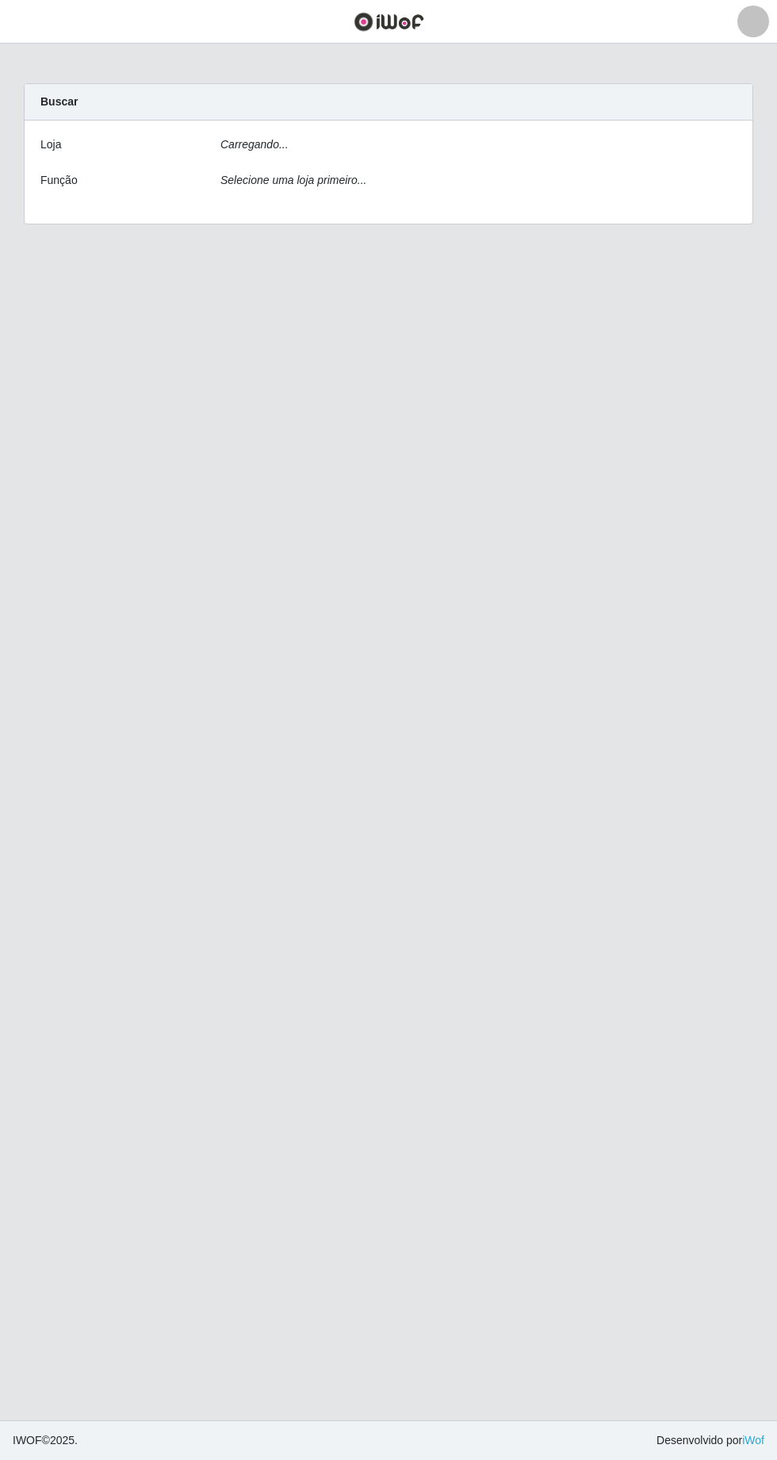
scroll to position [105, 0]
